Goal: Task Accomplishment & Management: Complete application form

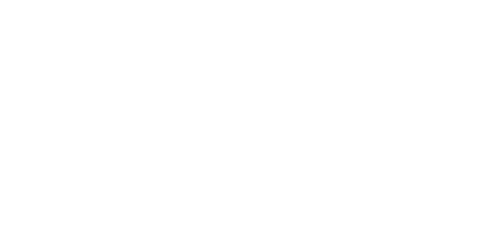
click at [0, 0] on html at bounding box center [0, 0] width 0 height 0
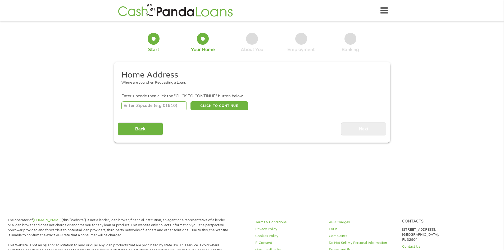
click at [148, 105] on input "number" at bounding box center [153, 105] width 65 height 9
type input "70737"
select select "[US_STATE]"
click at [207, 105] on button "CLICK TO CONTINUE" at bounding box center [219, 105] width 58 height 9
type input "70737"
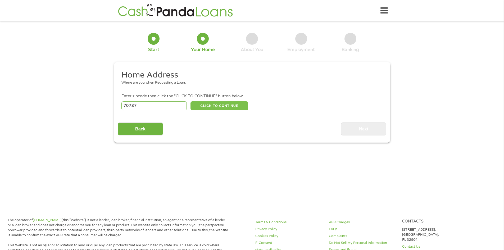
type input "[PERSON_NAME]"
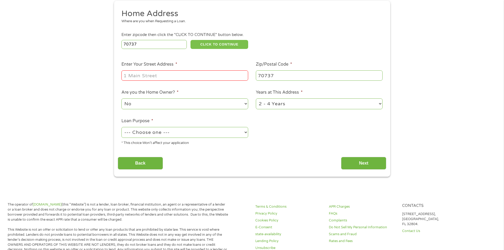
scroll to position [53, 0]
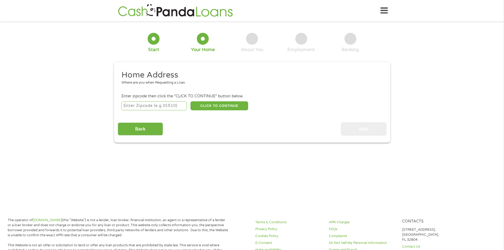
click at [157, 104] on input "number" at bounding box center [153, 105] width 65 height 9
type input "70737"
select select "[US_STATE]"
click at [209, 106] on button "CLICK TO CONTINUE" at bounding box center [219, 105] width 58 height 9
type input "70737"
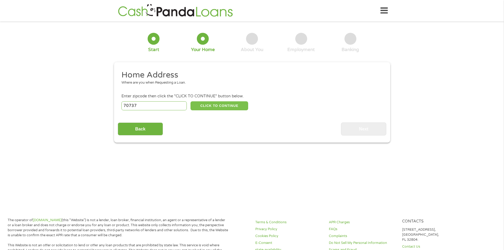
type input "[PERSON_NAME]"
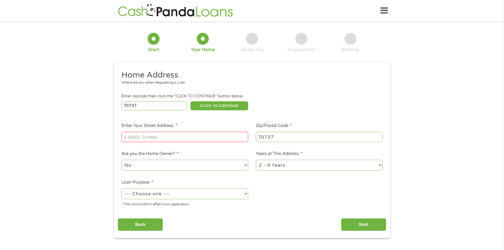
click at [170, 137] on input "Enter Your Street Address *" at bounding box center [184, 137] width 127 height 10
type input "14112 Garcon Rd."
click at [171, 164] on select "No Yes" at bounding box center [184, 165] width 127 height 11
select select "yes"
click at [121, 160] on select "No Yes" at bounding box center [184, 165] width 127 height 11
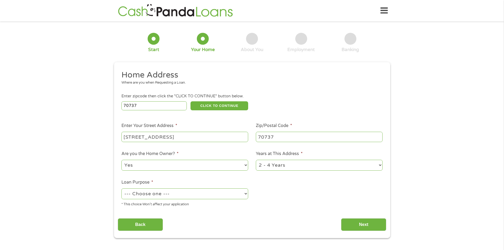
click at [267, 166] on select "1 Year or less 1 - 2 Years 2 - 4 Years Over 4 Years" at bounding box center [319, 165] width 127 height 11
select select "60months"
click at [256, 160] on select "1 Year or less 1 - 2 Years 2 - 4 Years Over 4 Years" at bounding box center [319, 165] width 127 height 11
click at [198, 192] on select "--- Choose one --- Pay Bills Debt Consolidation Home Improvement Major Purchase…" at bounding box center [184, 193] width 127 height 11
select select "shorttermcash"
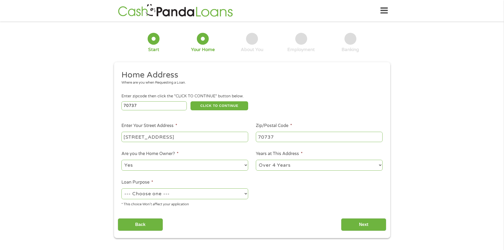
click at [121, 188] on select "--- Choose one --- Pay Bills Debt Consolidation Home Improvement Major Purchase…" at bounding box center [184, 193] width 127 height 11
click at [358, 223] on input "Next" at bounding box center [363, 224] width 45 height 13
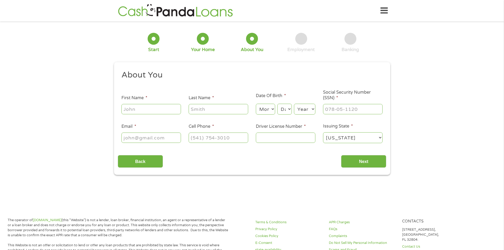
click at [150, 111] on input "First Name *" at bounding box center [150, 109] width 59 height 10
type input "laci"
type input "guidroz"
click at [264, 109] on select "Month 1 2 3 4 5 6 7 8 9 10 11 12" at bounding box center [265, 109] width 19 height 11
select select "8"
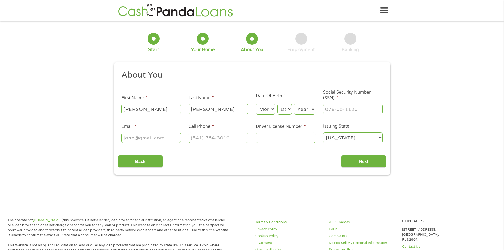
click at [256, 104] on select "Month 1 2 3 4 5 6 7 8 9 10 11 12" at bounding box center [265, 109] width 19 height 11
click at [281, 108] on select "Day 1 2 3 4 5 6 7 8 9 10 11 12 13 14 15 16 17 18 19 20 21 22 23 24 25 26 27 28 …" at bounding box center [284, 109] width 14 height 11
select select "6"
click at [277, 104] on select "Day 1 2 3 4 5 6 7 8 9 10 11 12 13 14 15 16 17 18 19 20 21 22 23 24 25 26 27 28 …" at bounding box center [284, 109] width 14 height 11
click at [302, 110] on select "Year 2007 2006 2005 2004 2003 2002 2001 2000 1999 1998 1997 1996 1995 1994 1993…" at bounding box center [304, 109] width 21 height 11
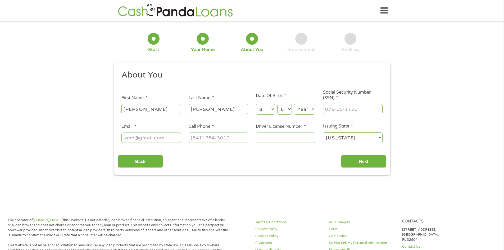
select select "1986"
click at [294, 104] on select "Year 2007 2006 2005 2004 2003 2002 2001 2000 1999 1998 1997 1996 1995 1994 1993…" at bounding box center [304, 109] width 21 height 11
click at [336, 111] on input "___-__-____" at bounding box center [352, 109] width 59 height 10
type input "439-63-9601"
click at [145, 141] on input "Email *" at bounding box center [150, 137] width 59 height 10
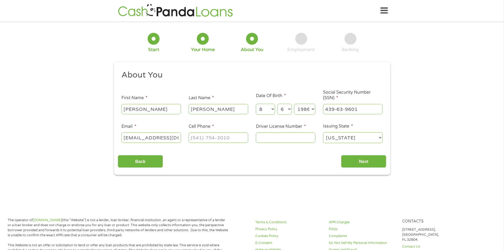
scroll to position [0, 2]
type input "laciguidroz@gmail.com"
type input "(225) 571-0861"
click at [260, 136] on ul "About You This field is hidden when viewing the form Title * --- Choose one ---…" at bounding box center [252, 109] width 268 height 78
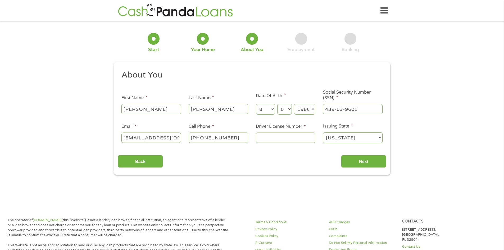
click at [260, 137] on input "Driver License Number *" at bounding box center [285, 137] width 59 height 10
type input "008651724"
click at [369, 162] on input "Next" at bounding box center [363, 161] width 45 height 13
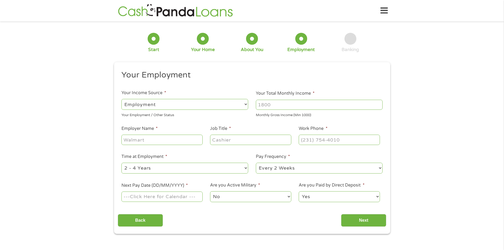
scroll to position [2, 2]
click at [276, 105] on input "Your Total Monthly Income *" at bounding box center [319, 105] width 127 height 10
type input "2440"
click at [162, 140] on input "Employer Name *" at bounding box center [161, 140] width 81 height 10
type input "Elite Industrial"
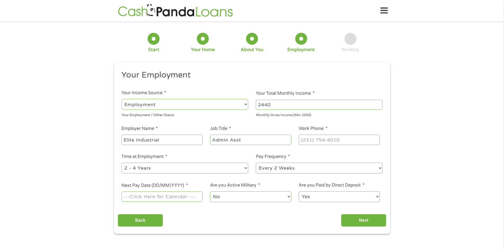
type input "Admin Asst"
type input "(___) ___-____"
